Goal: Communication & Community: Answer question/provide support

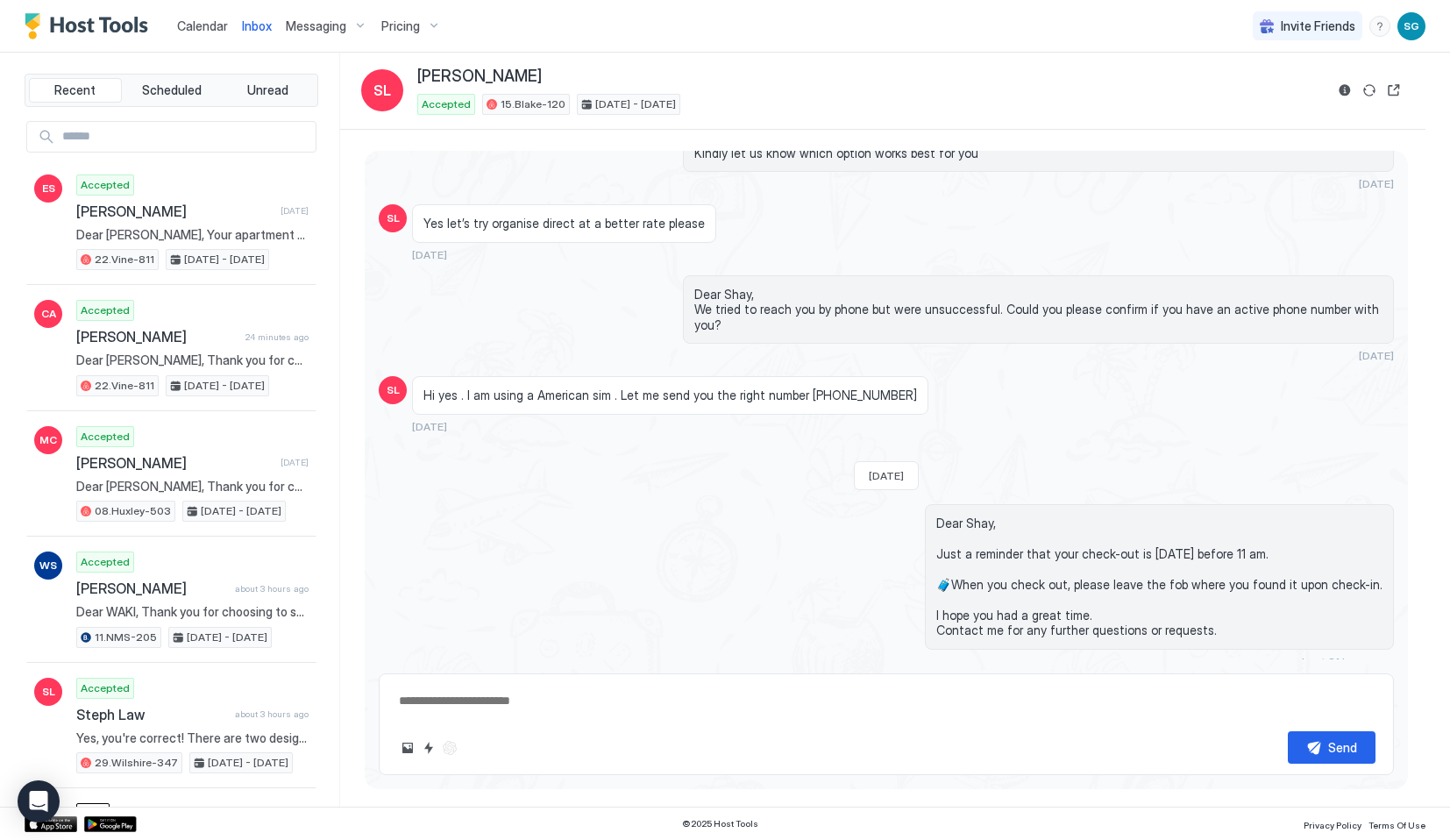
scroll to position [2604, 0]
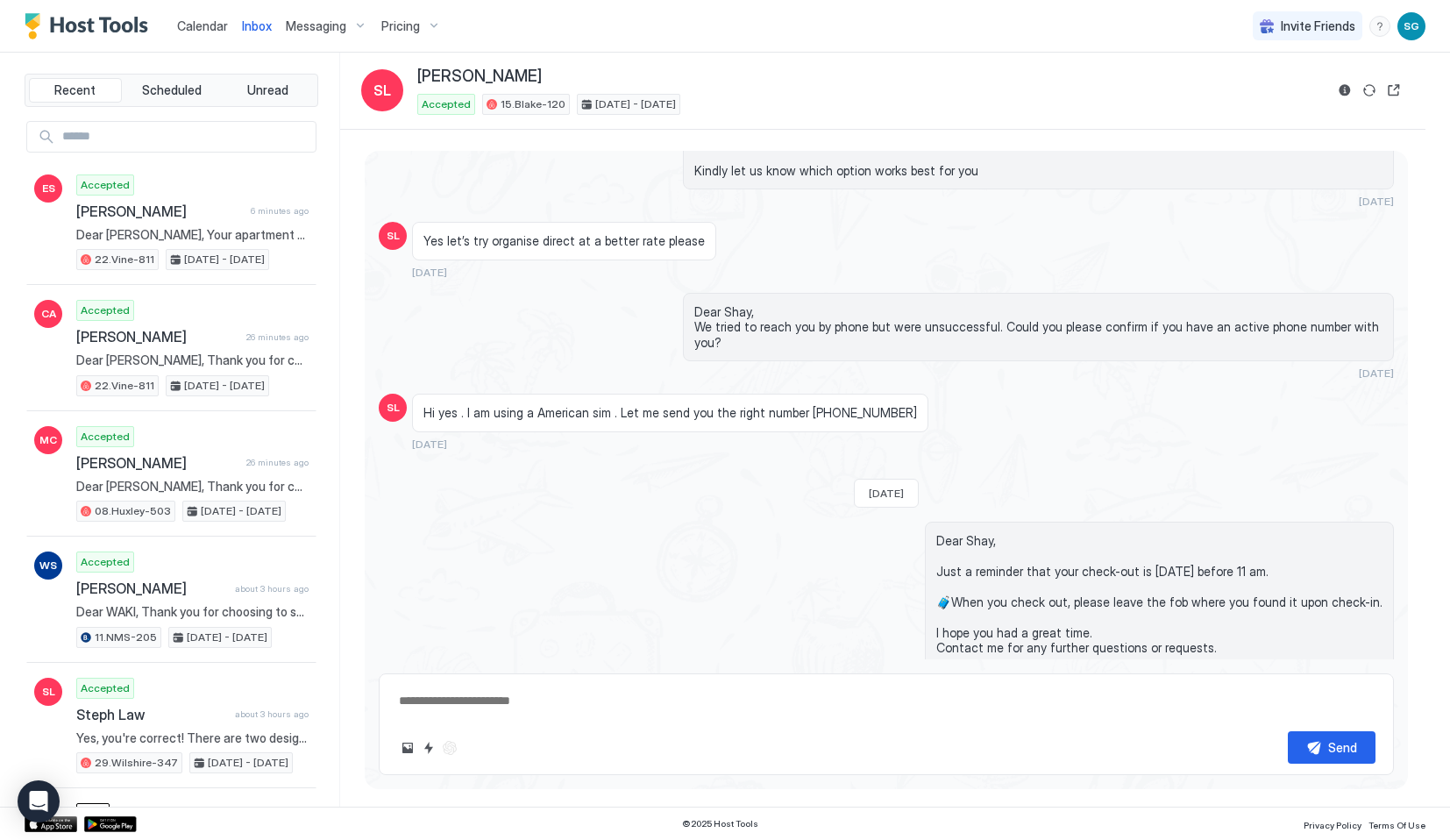
type textarea "*"
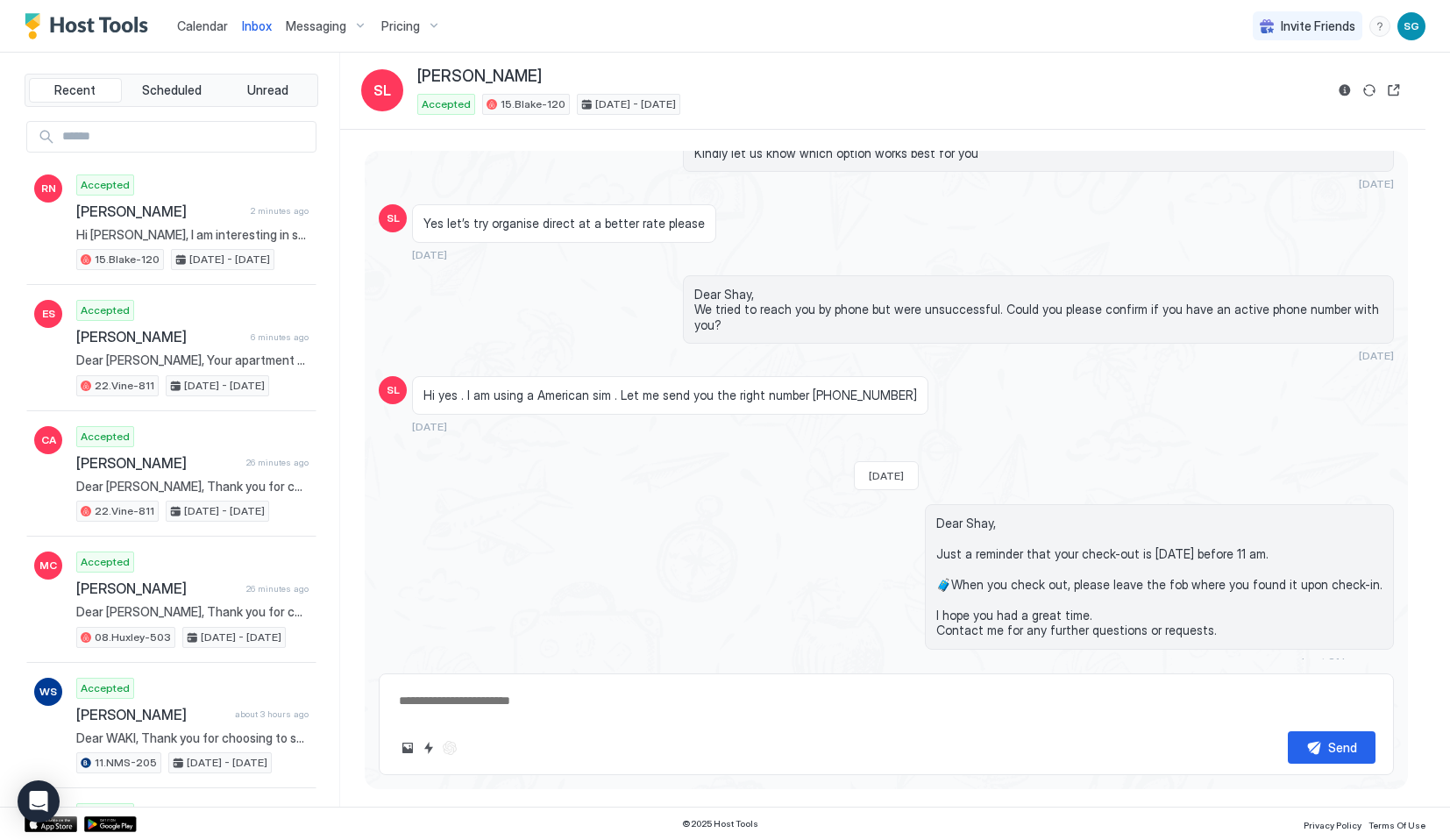
scroll to position [3503, 0]
click at [194, 23] on span "Calendar" at bounding box center [202, 25] width 51 height 15
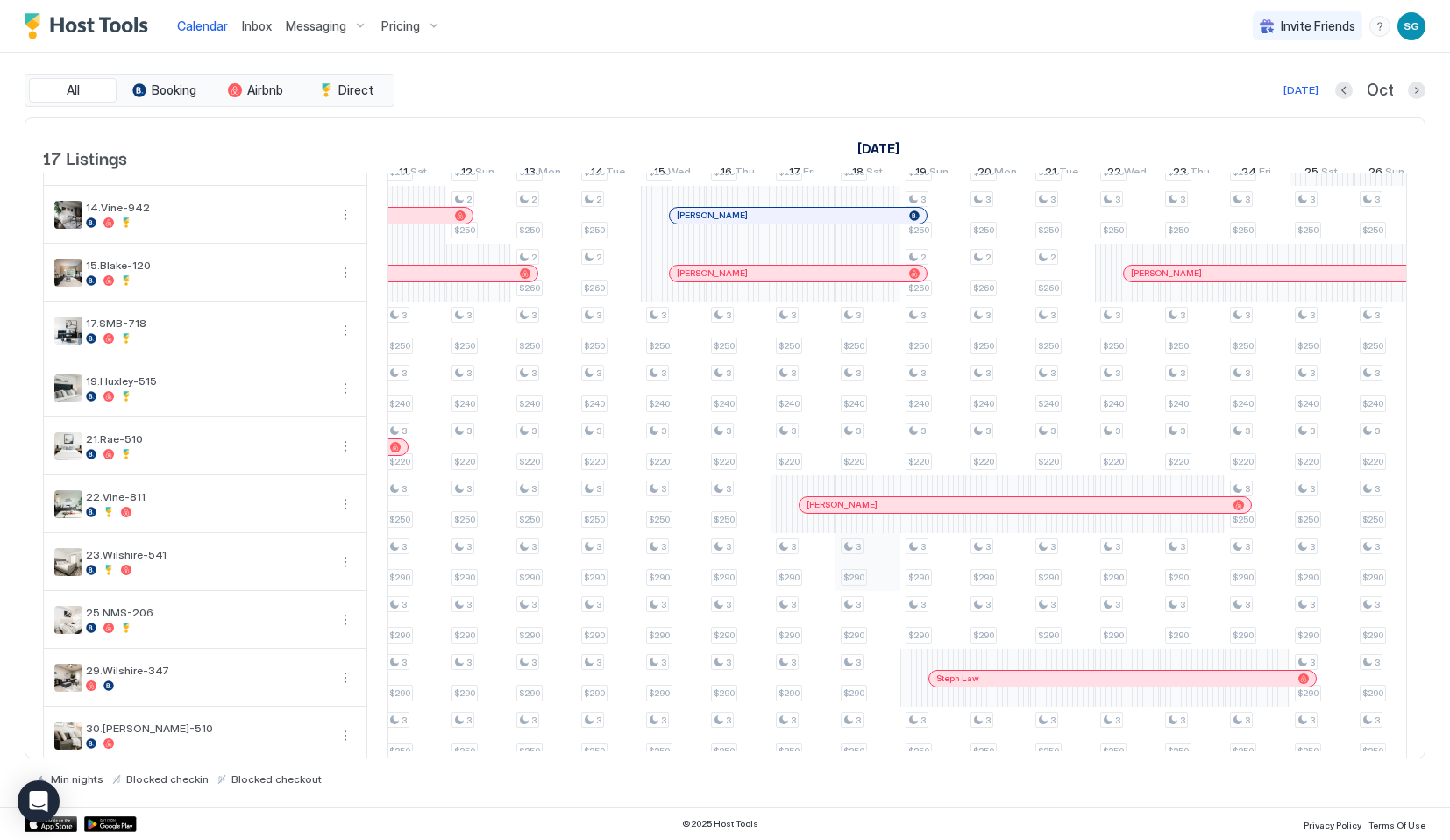
scroll to position [0, 903]
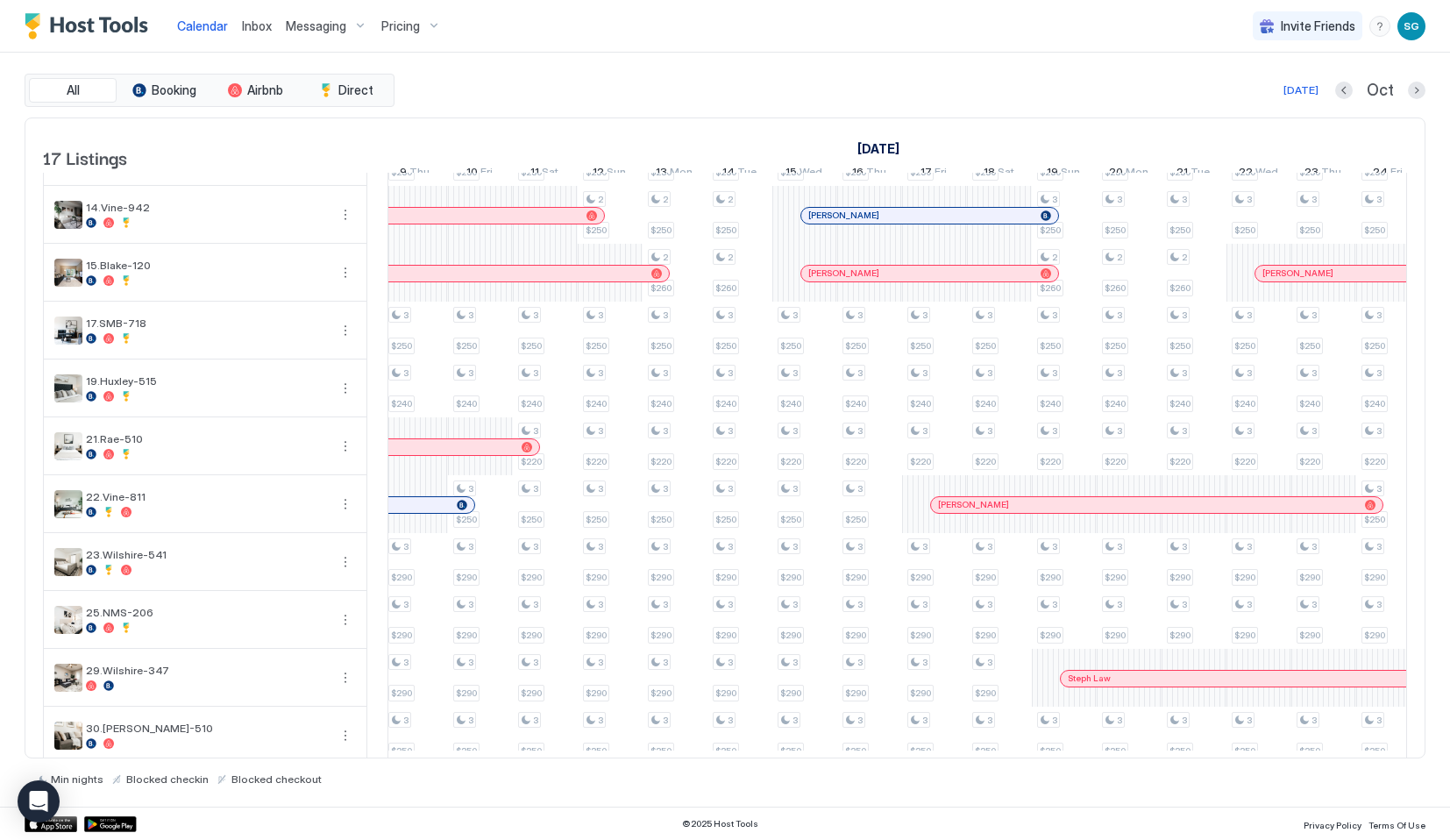
click at [248, 24] on span "Inbox" at bounding box center [256, 25] width 30 height 15
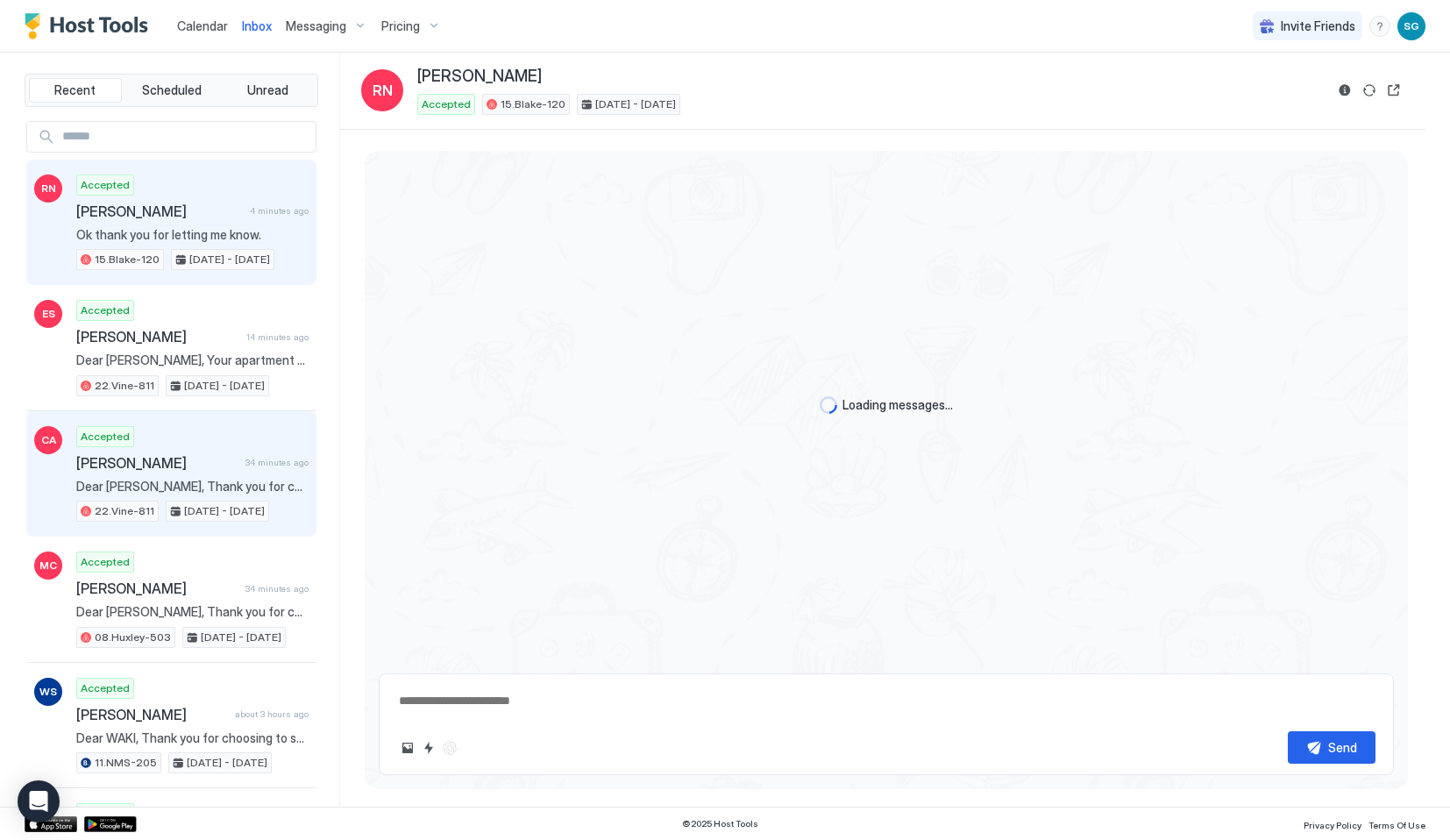
scroll to position [1207, 0]
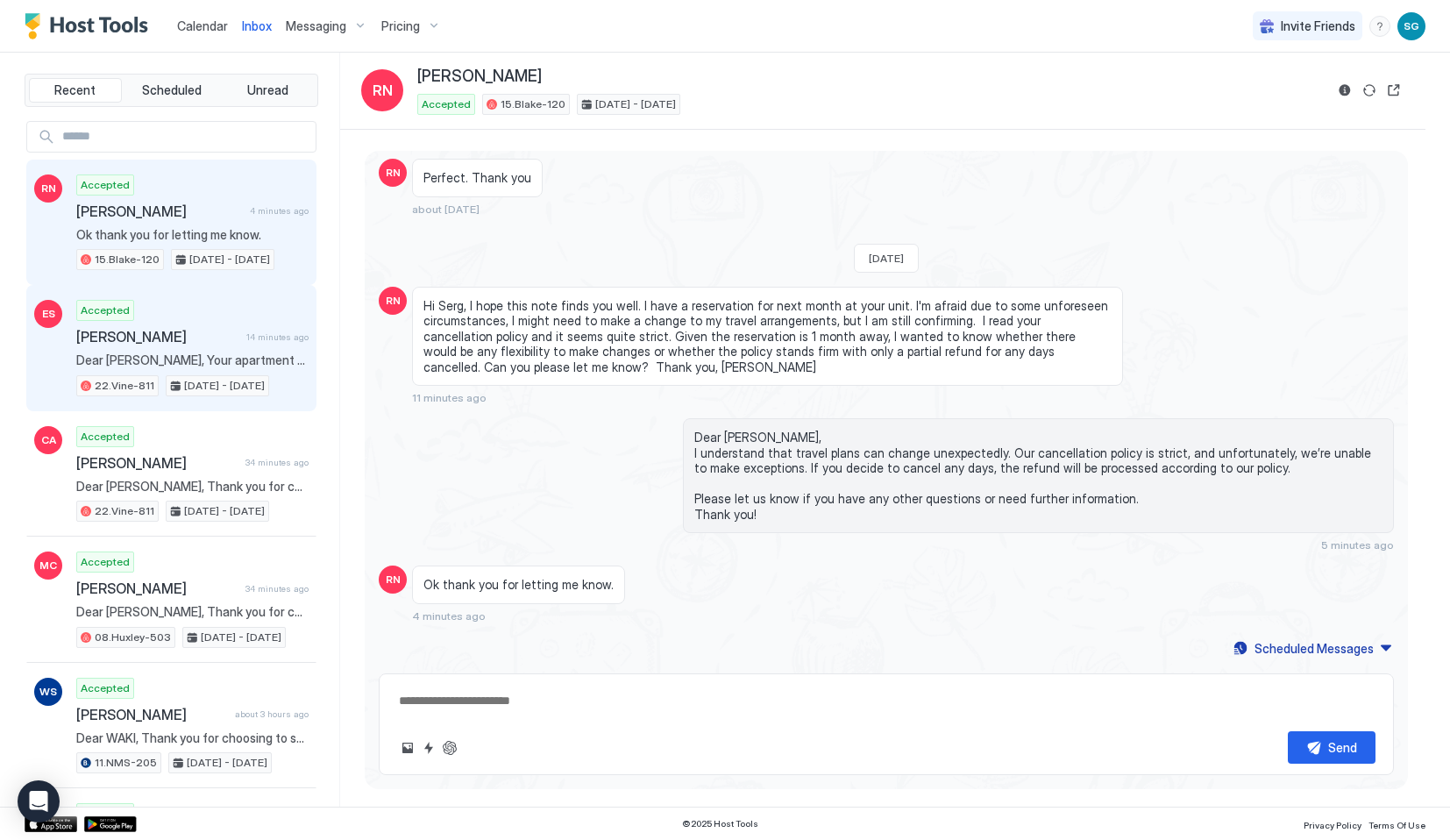
click at [221, 348] on div "Accepted [PERSON_NAME] 14 minutes ago Dear [PERSON_NAME], Your apartment will b…" at bounding box center [193, 347] width 233 height 97
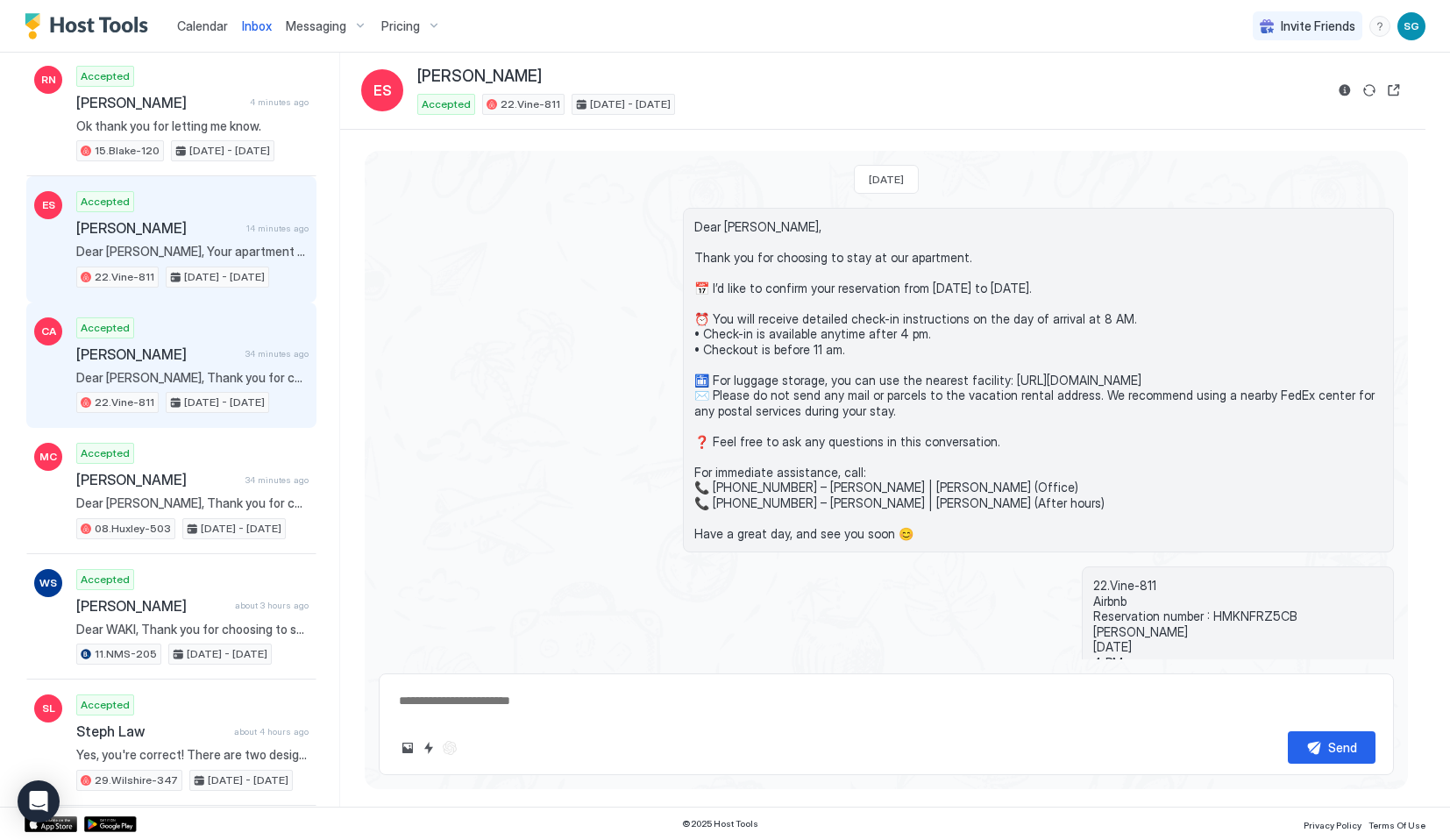
scroll to position [126, 0]
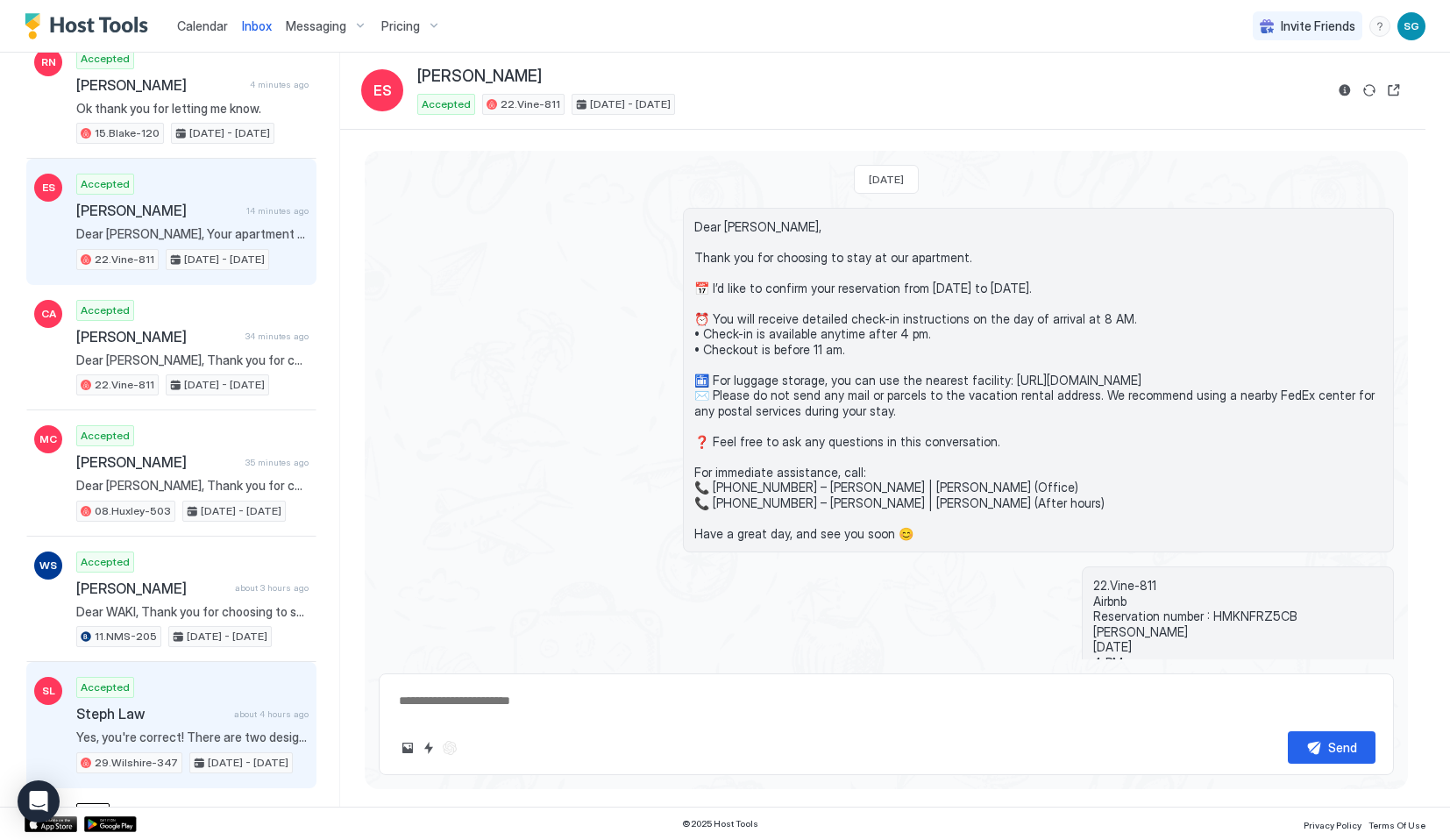
click at [187, 692] on div "Accepted Steph Law about 4 hours ago Yes, you're correct! There are two designa…" at bounding box center [193, 725] width 233 height 97
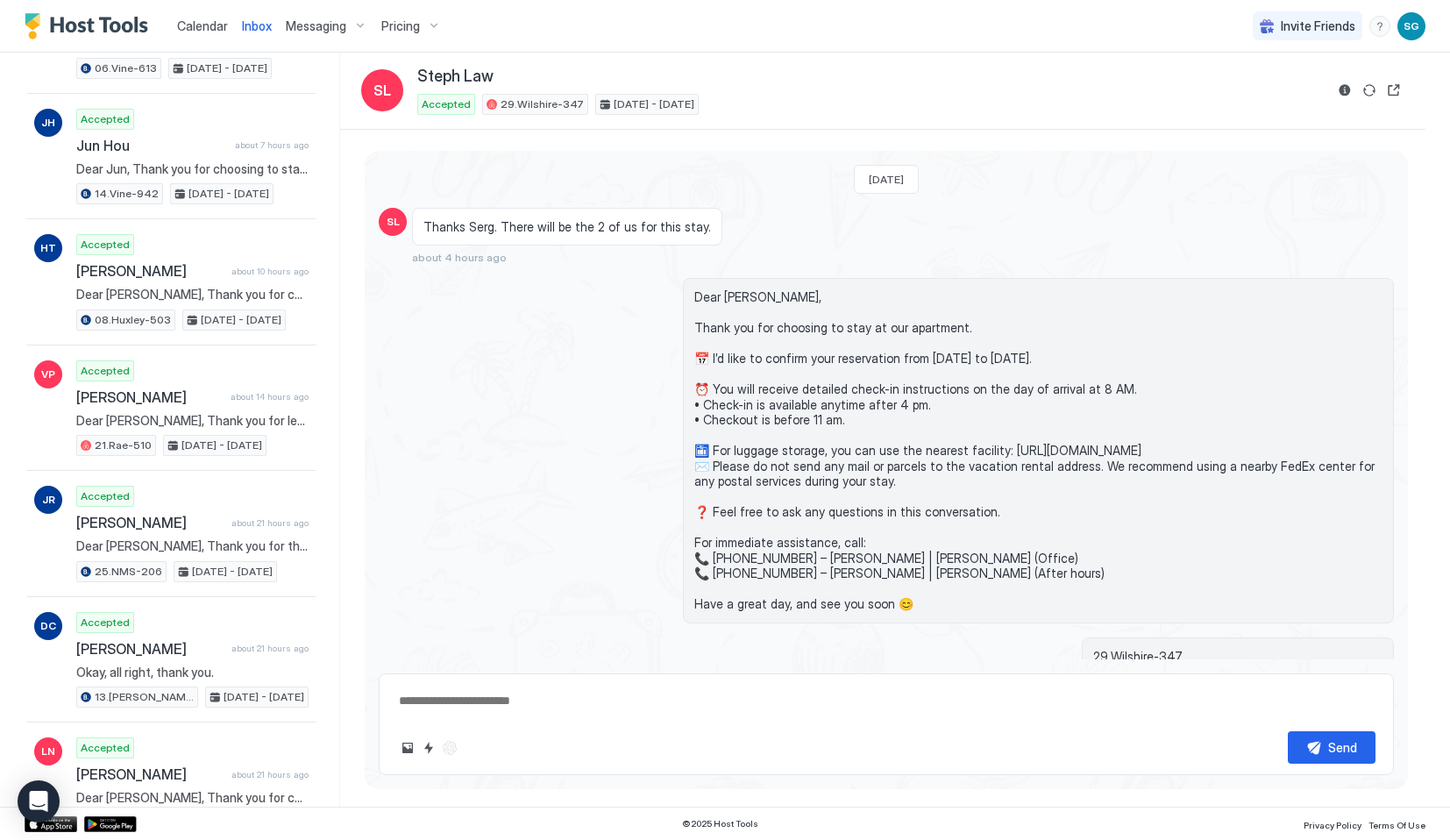
scroll to position [1578, 0]
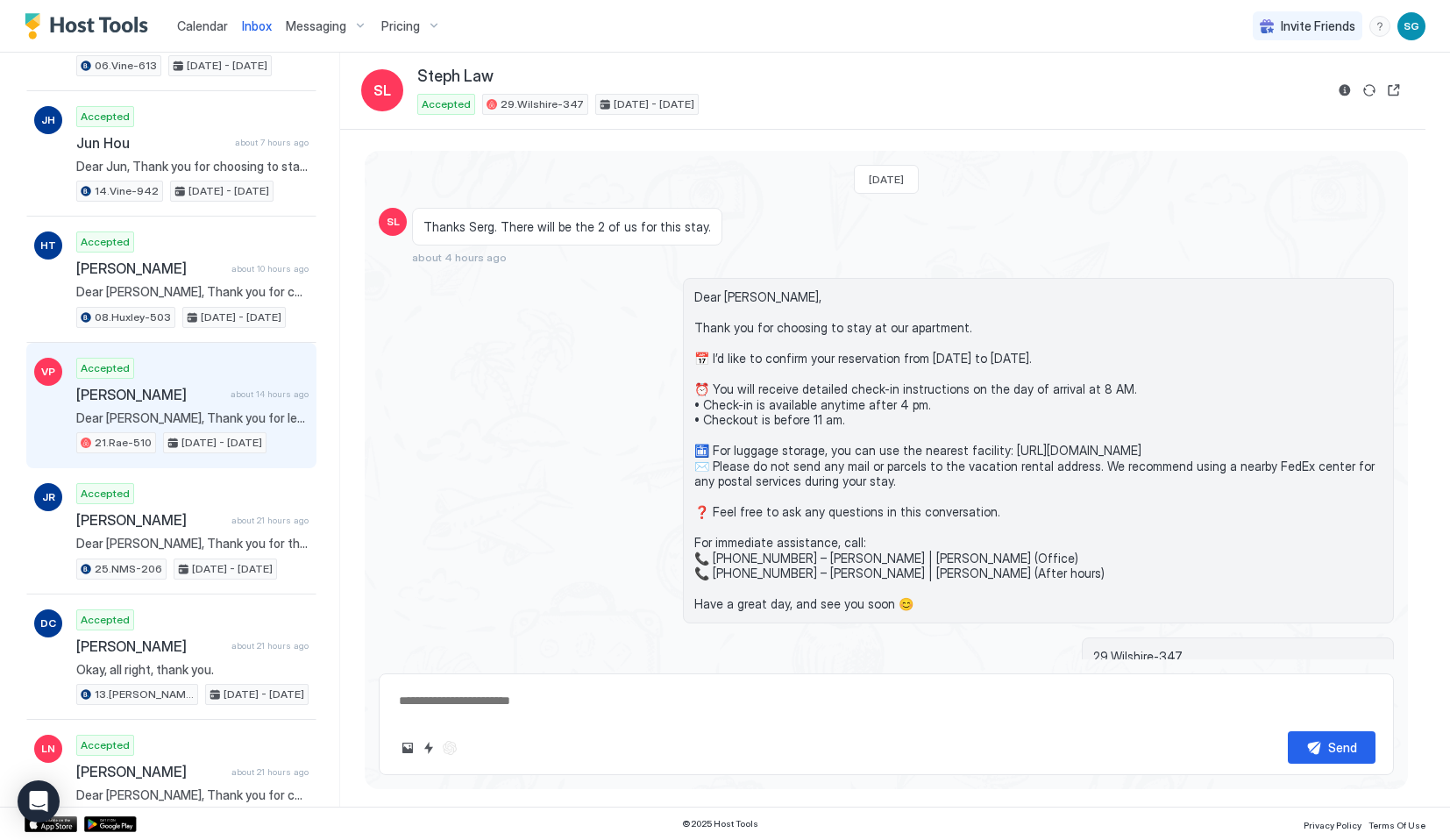
click at [223, 401] on span "[PERSON_NAME]" at bounding box center [150, 394] width 147 height 17
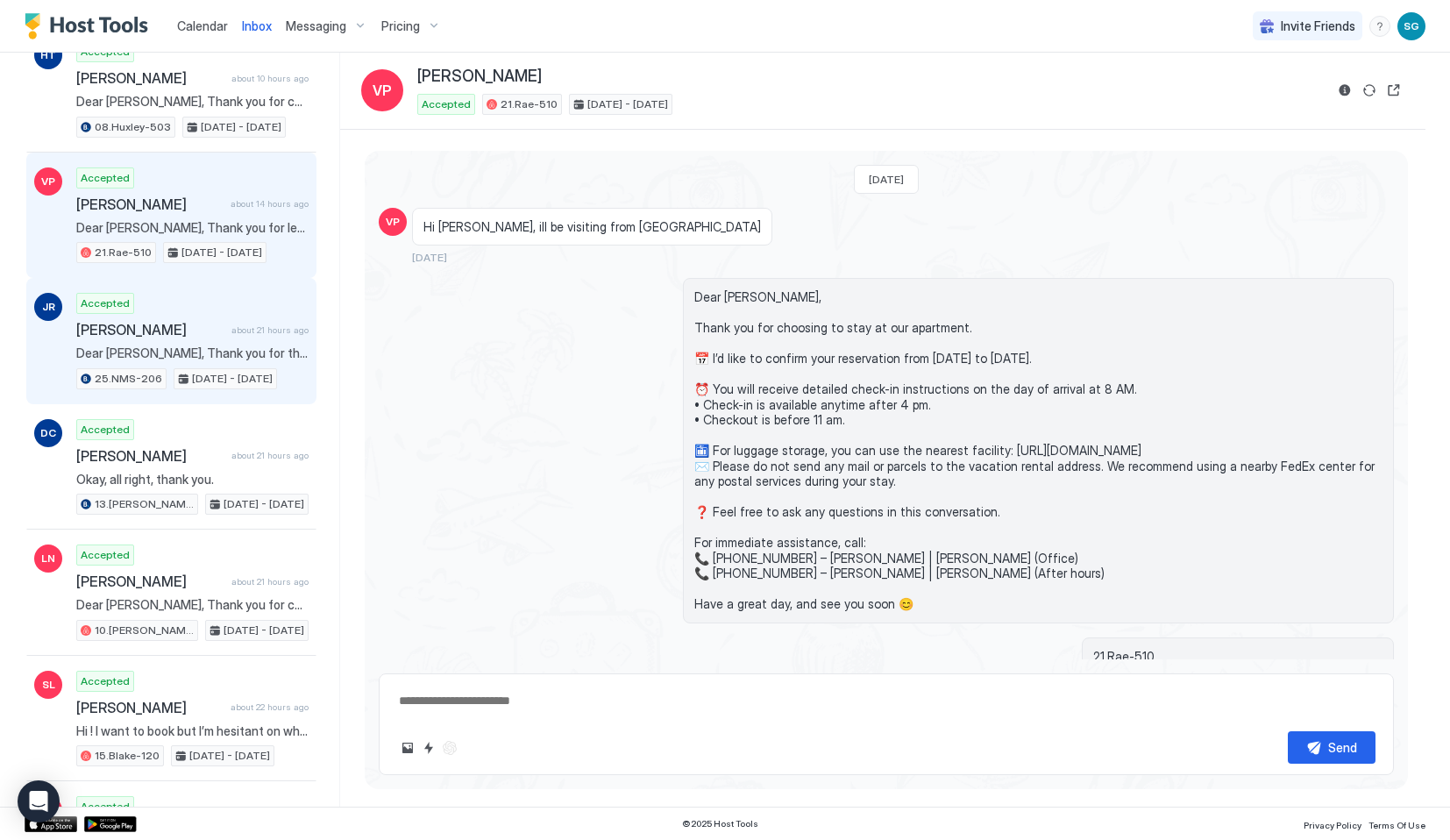
scroll to position [1782, 0]
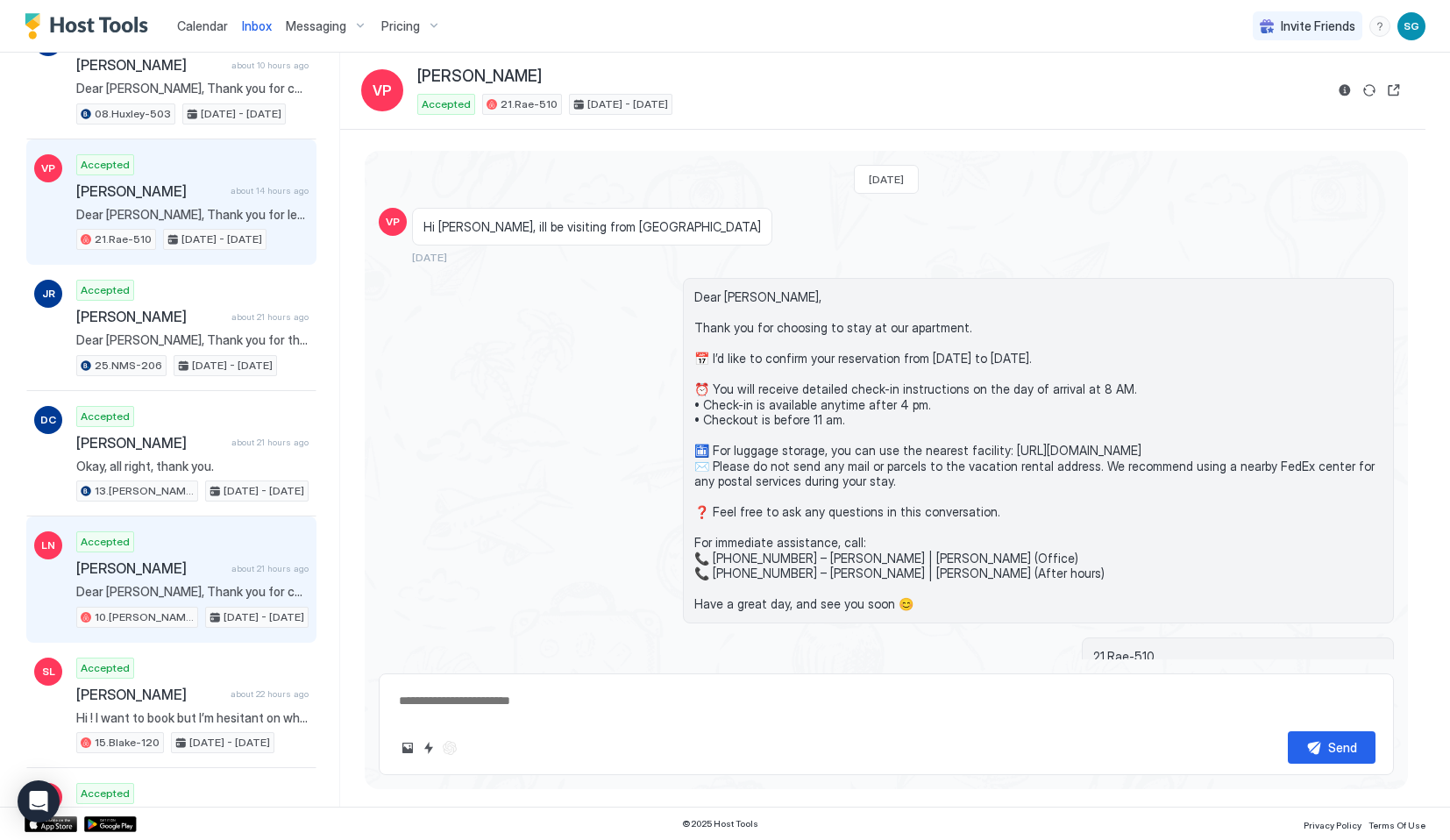
click at [234, 584] on span "Dear [PERSON_NAME], Thank you for choosing to stay at our apartment. 📅 I’d like…" at bounding box center [193, 591] width 233 height 15
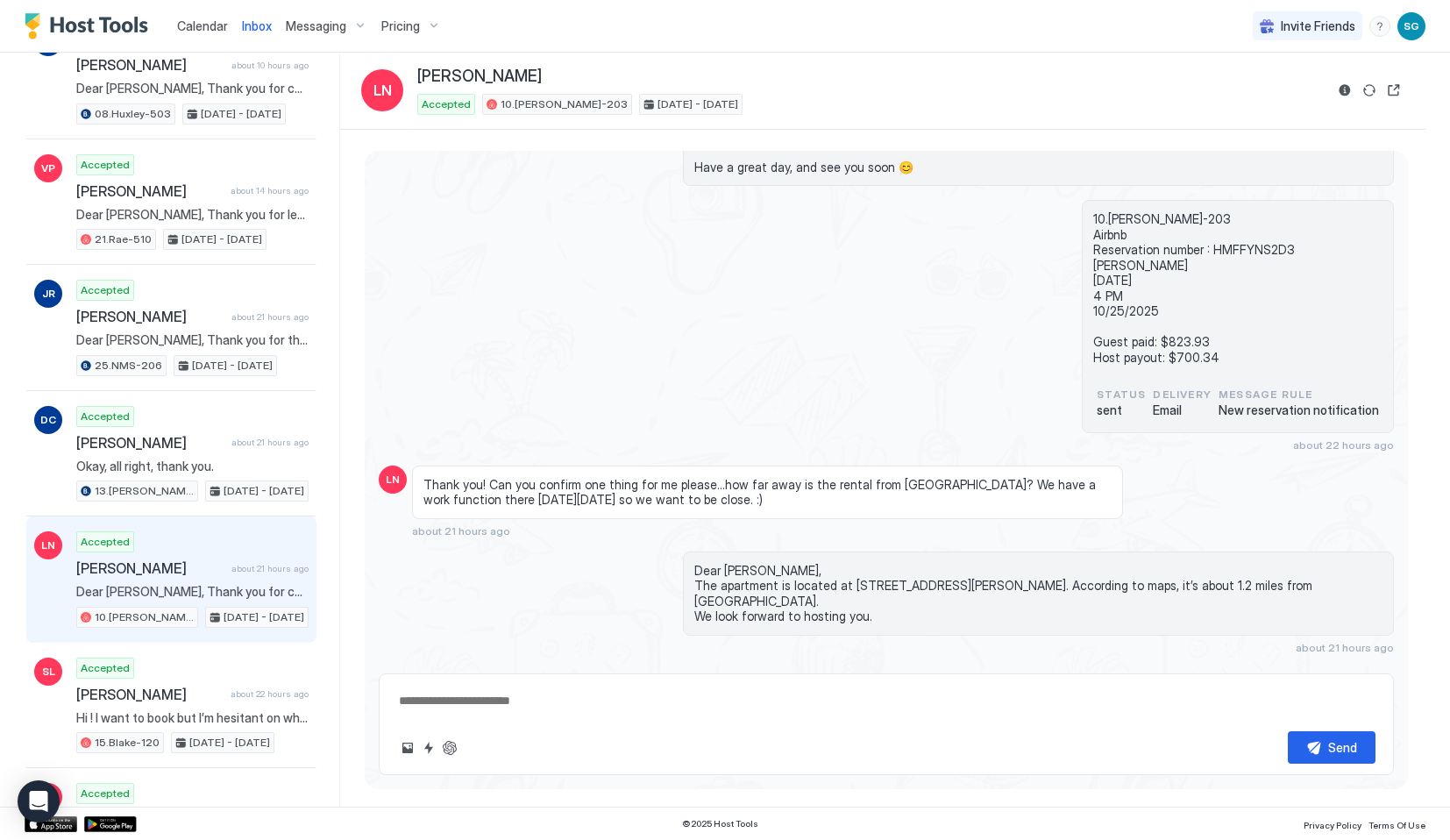
scroll to position [816, 0]
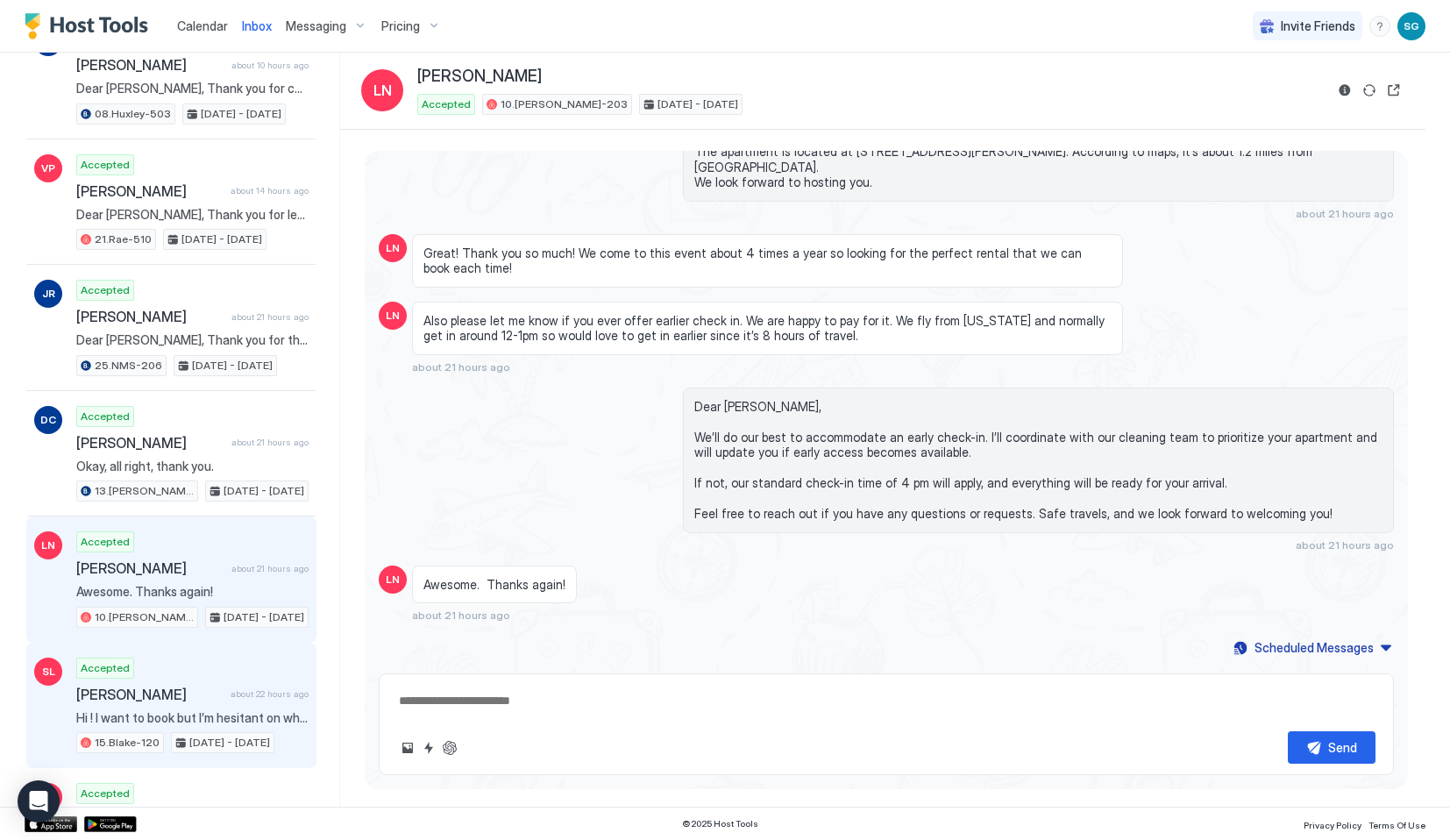
click at [206, 712] on span "Hi ! I want to book but I’m hesitant on what the location is because I don’t wa…" at bounding box center [193, 717] width 233 height 15
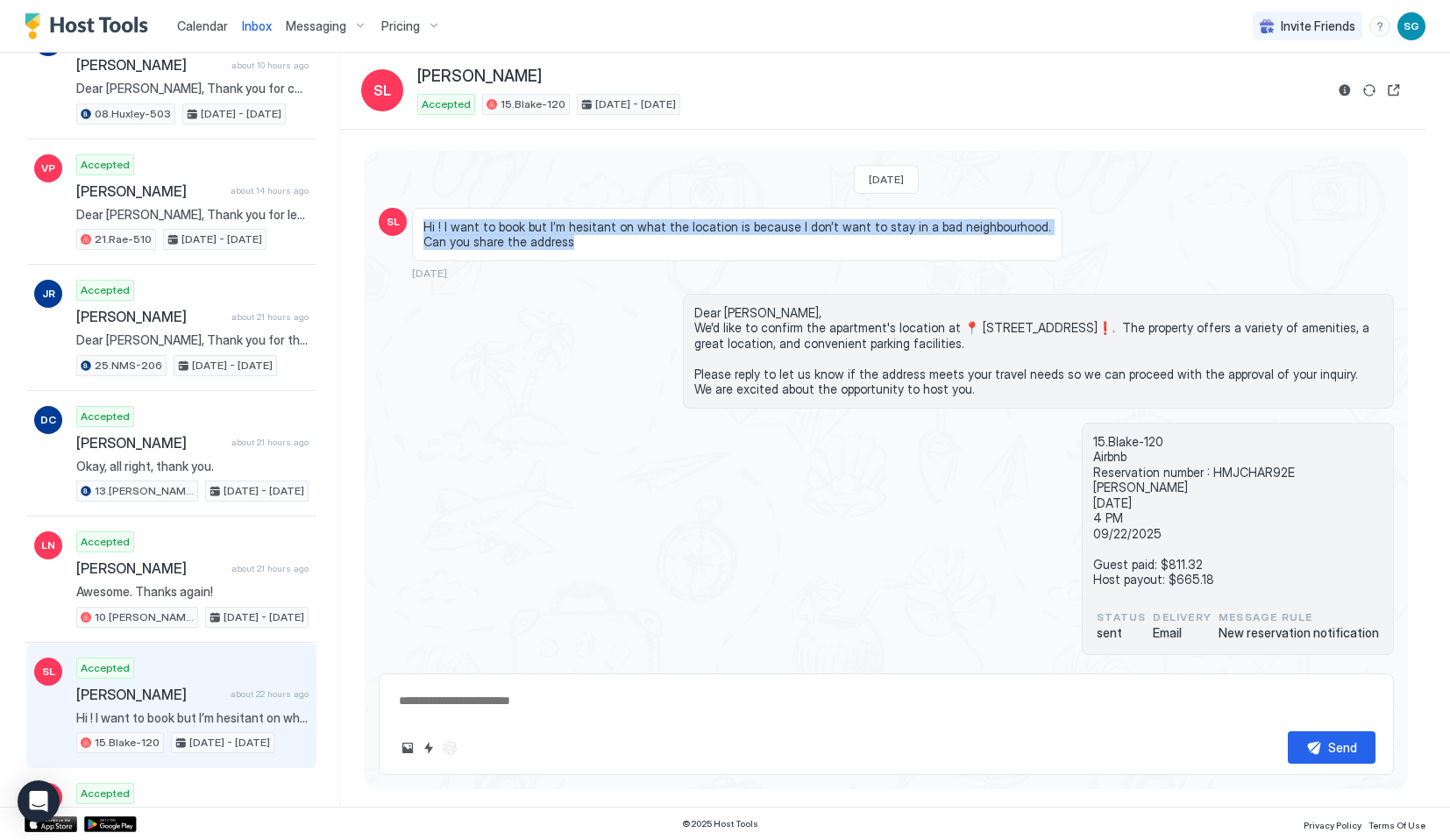
drag, startPoint x: 422, startPoint y: 226, endPoint x: 628, endPoint y: 253, distance: 207.8
click at [628, 253] on div "Hi ! I want to book but I’m hesitant on what the location is because I don’t wa…" at bounding box center [737, 234] width 651 height 53
copy span "Hi ! I want to book but I’m hesitant on what the location is because I don’t wa…"
click at [177, 24] on span "Calendar" at bounding box center [202, 25] width 51 height 15
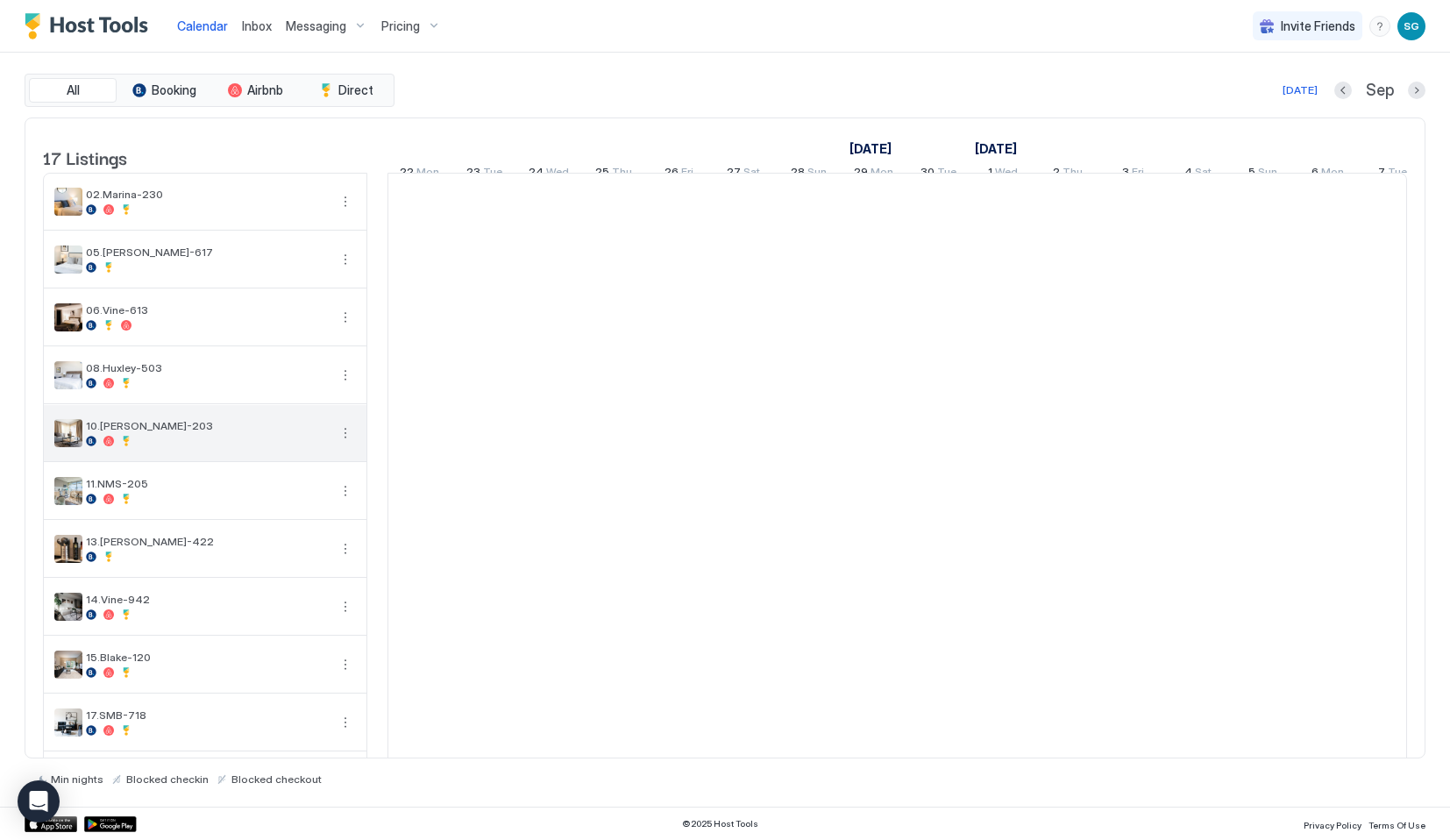
scroll to position [414, 0]
